Goal: Book appointment/travel/reservation

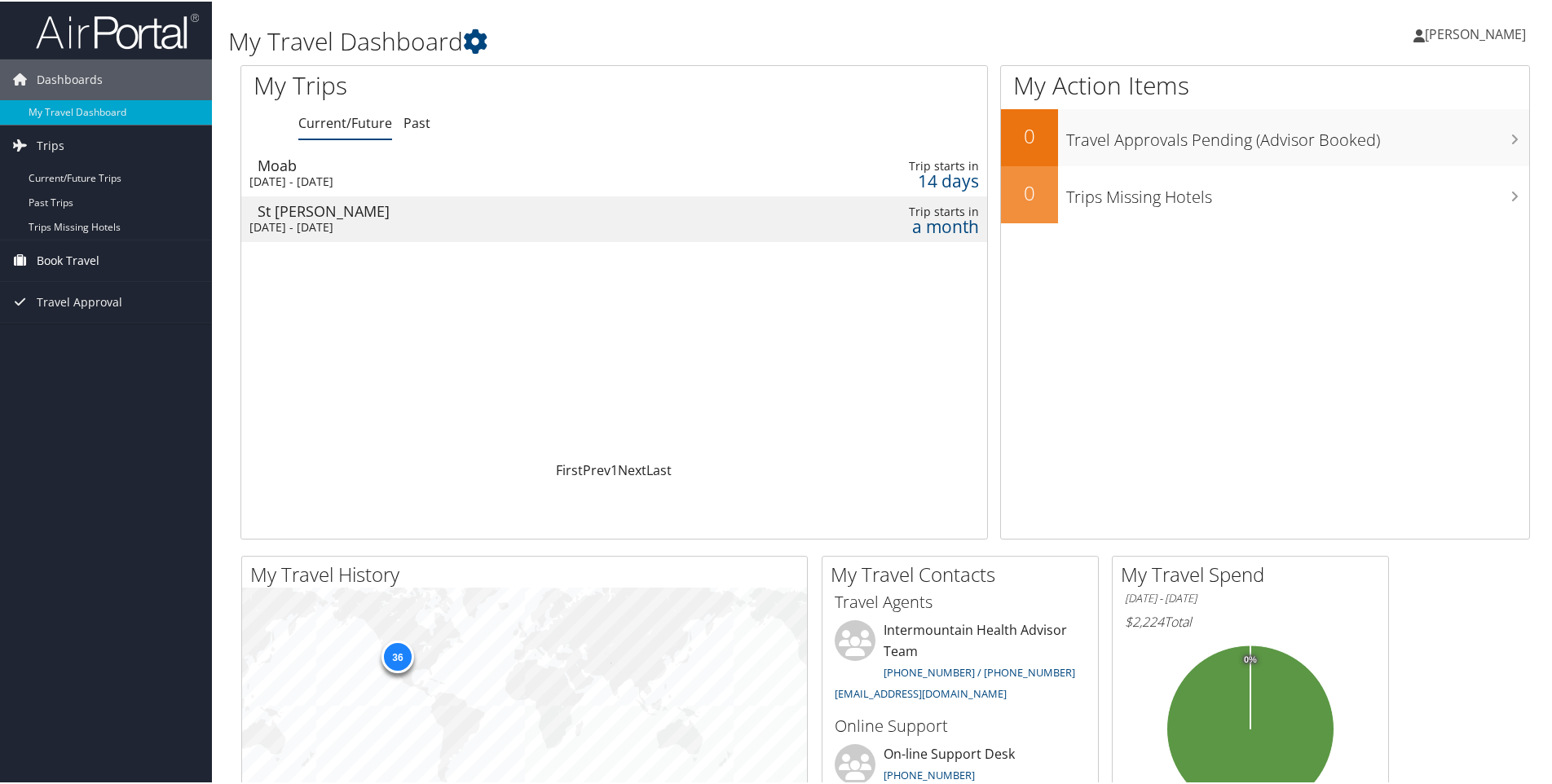
click at [40, 266] on span "Book Travel" at bounding box center [68, 259] width 63 height 41
click at [68, 340] on link "Book/Manage Online Trips" at bounding box center [105, 341] width 212 height 25
